Goal: Book appointment/travel/reservation

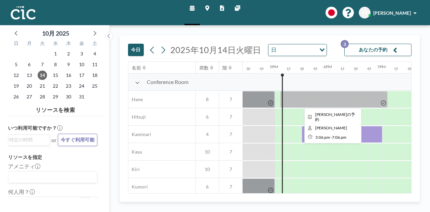
scroll to position [0, 900]
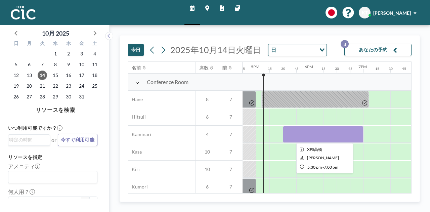
click at [285, 137] on div at bounding box center [323, 134] width 81 height 17
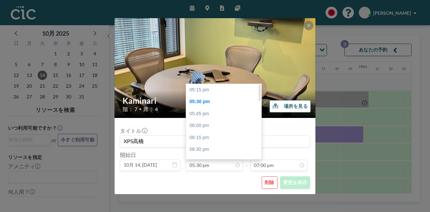
drag, startPoint x: 259, startPoint y: 97, endPoint x: 260, endPoint y: 92, distance: 4.7
click at [260, 92] on div at bounding box center [259, 93] width 2 height 16
click at [237, 90] on div "05:15 pm" at bounding box center [225, 90] width 79 height 12
type input "05:15 pm"
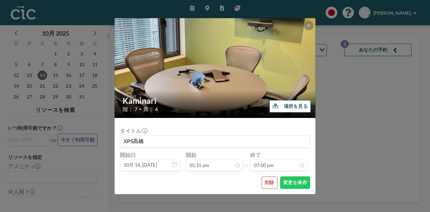
scroll to position [908, 0]
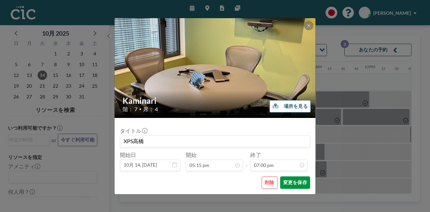
click at [300, 181] on button "変更を保存" at bounding box center [295, 182] width 30 height 12
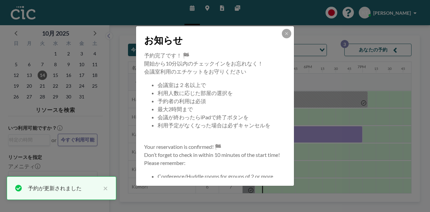
scroll to position [0, 913]
click at [287, 35] on icon at bounding box center [286, 33] width 2 height 2
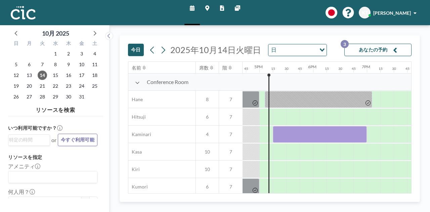
scroll to position [0, 900]
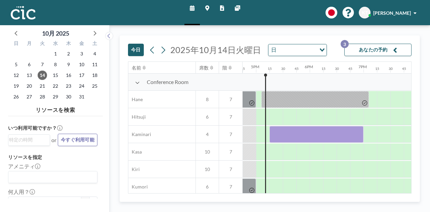
click at [401, 47] on button "あなたの予約 3" at bounding box center [377, 50] width 67 height 12
